Goal: Task Accomplishment & Management: Use online tool/utility

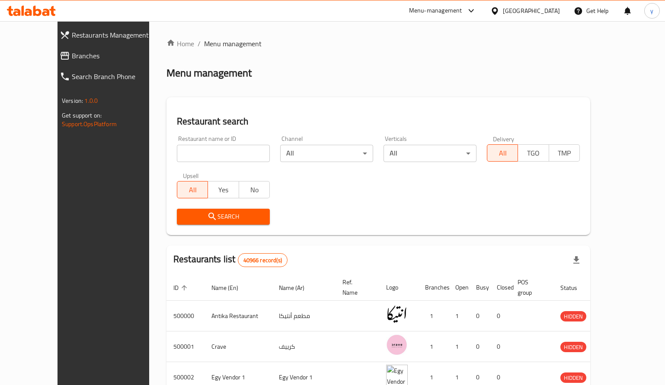
click at [72, 58] on span "Branches" at bounding box center [117, 56] width 90 height 10
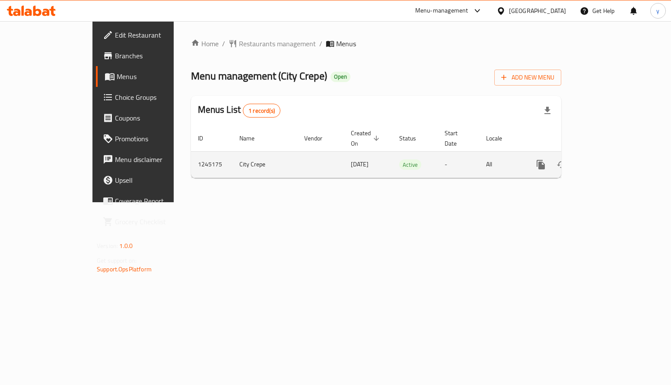
click at [609, 159] on icon "enhanced table" at bounding box center [603, 164] width 10 height 10
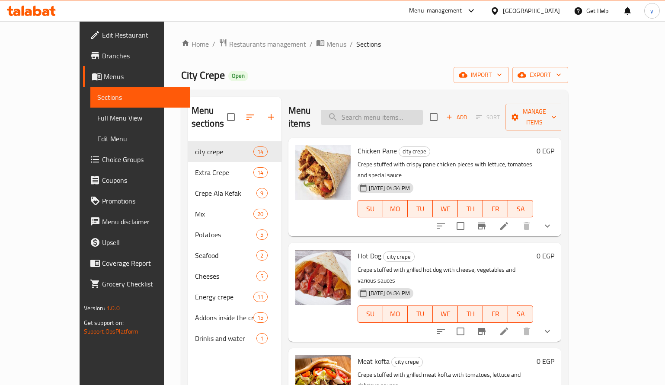
click at [390, 115] on input "search" at bounding box center [372, 117] width 102 height 15
paste input "Drinks And Water"
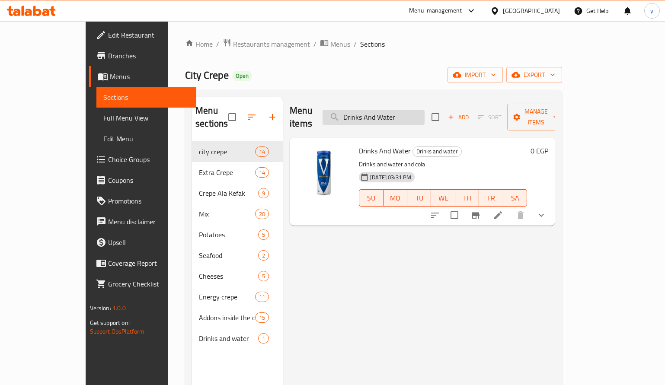
type input "Drinks And Water"
click at [503, 210] on icon at bounding box center [498, 215] width 10 height 10
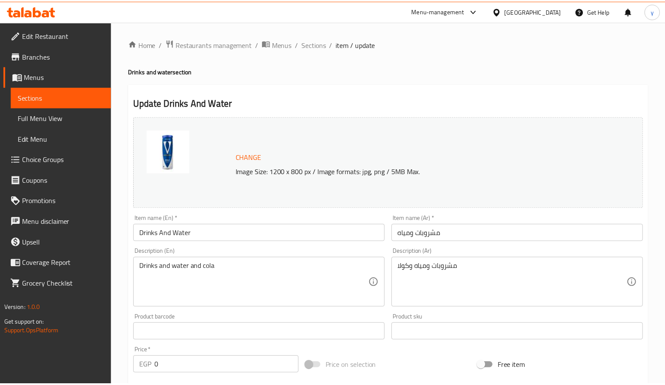
scroll to position [283, 0]
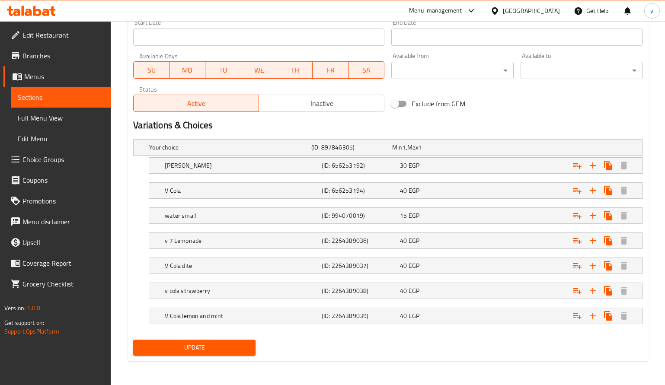
scroll to position [380, 0]
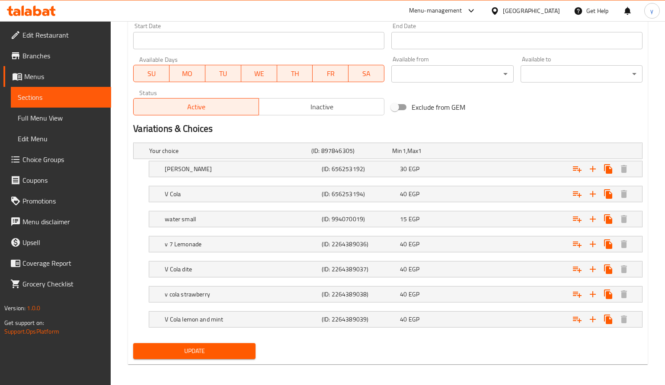
click at [52, 9] on icon at bounding box center [52, 11] width 6 height 10
